Goal: Information Seeking & Learning: Learn about a topic

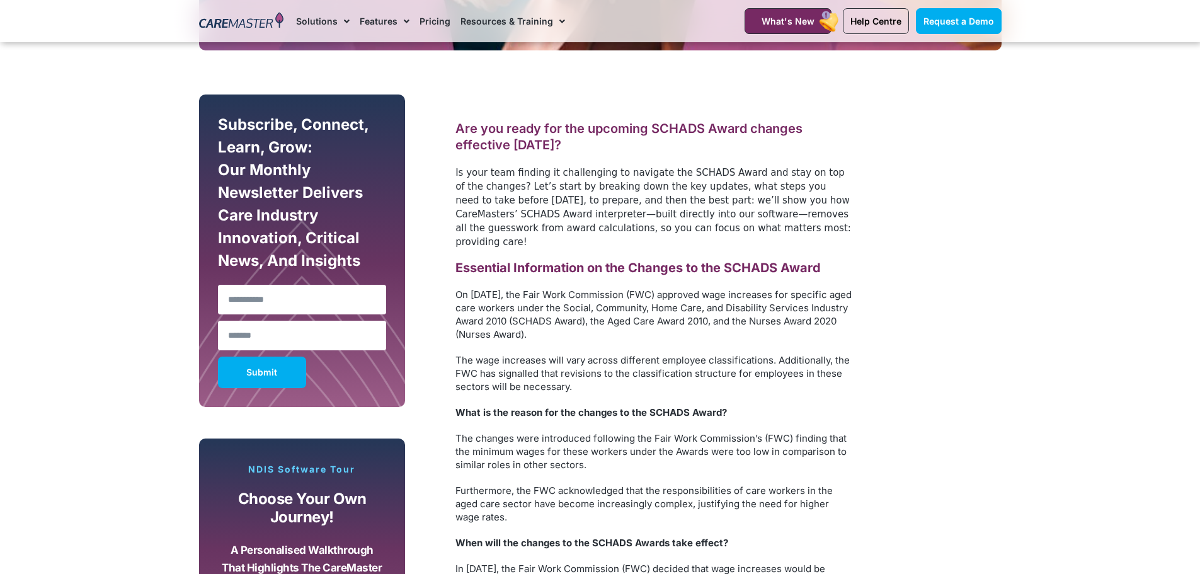
scroll to position [693, 0]
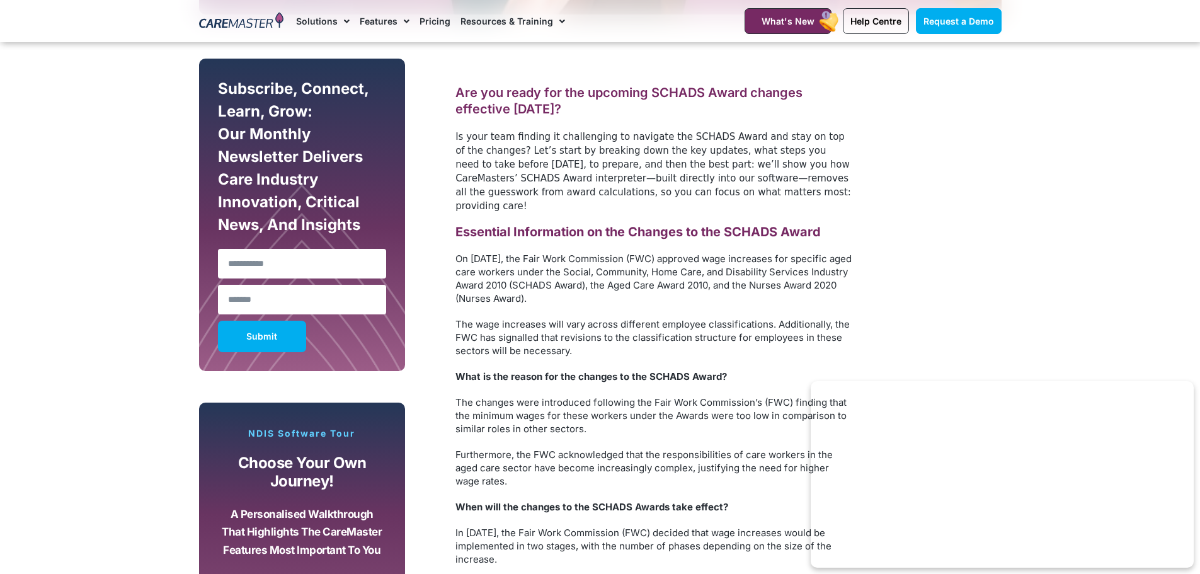
click at [546, 99] on h2 "Are you ready for the upcoming SCHADS Award changes effective [DATE]?" at bounding box center [653, 100] width 397 height 33
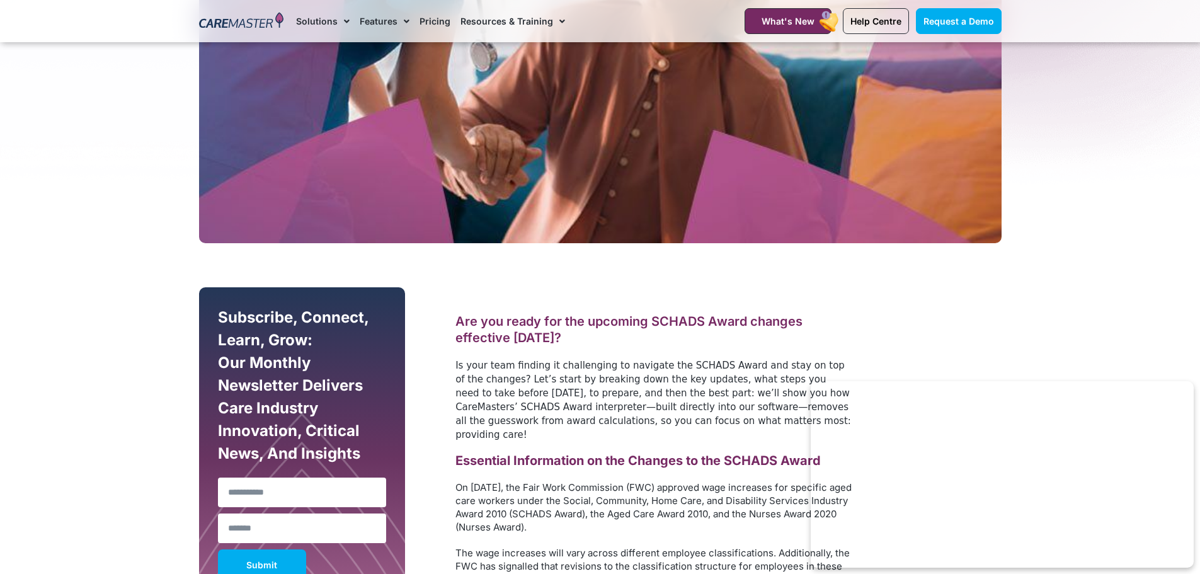
scroll to position [315, 0]
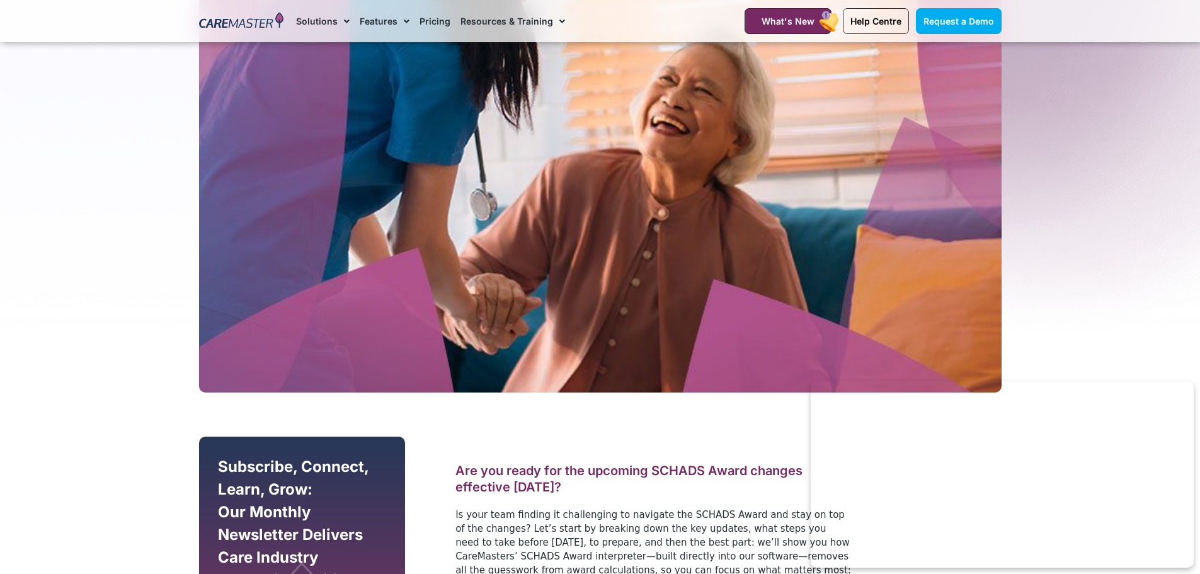
click at [432, 20] on link "Pricing" at bounding box center [435, 21] width 31 height 42
